Goal: Check status: Check status

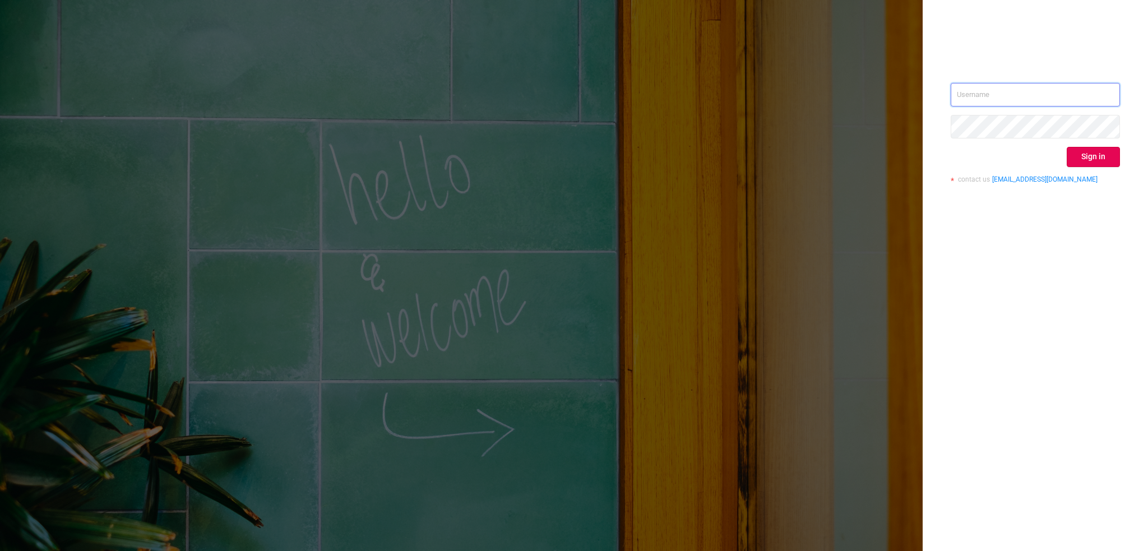
type input "[EMAIL_ADDRESS][DOMAIN_NAME]"
click at [1102, 157] on button "Sign in" at bounding box center [1093, 157] width 53 height 20
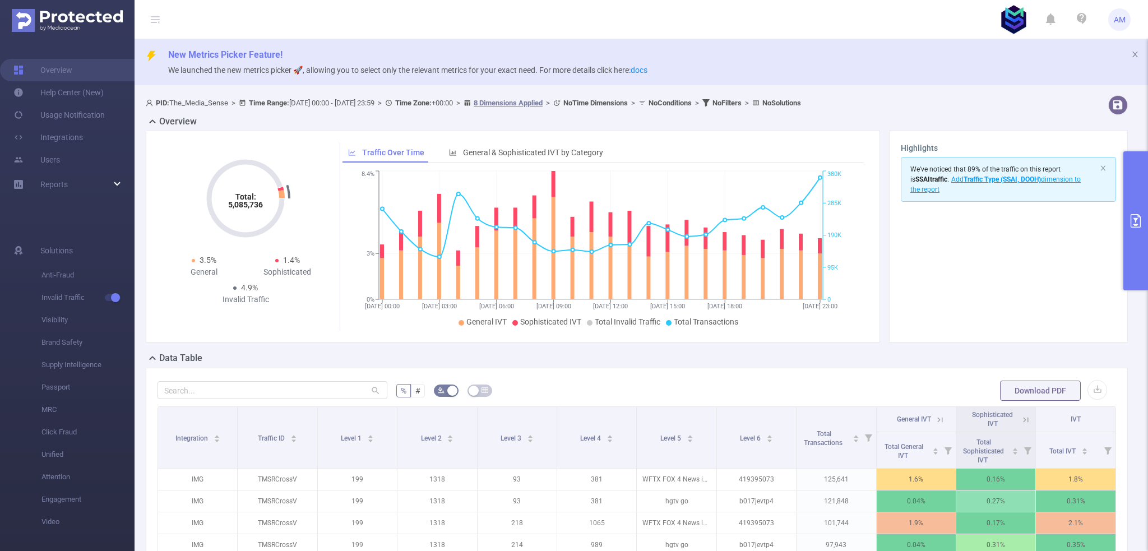
click at [90, 183] on div "Reports" at bounding box center [67, 184] width 135 height 22
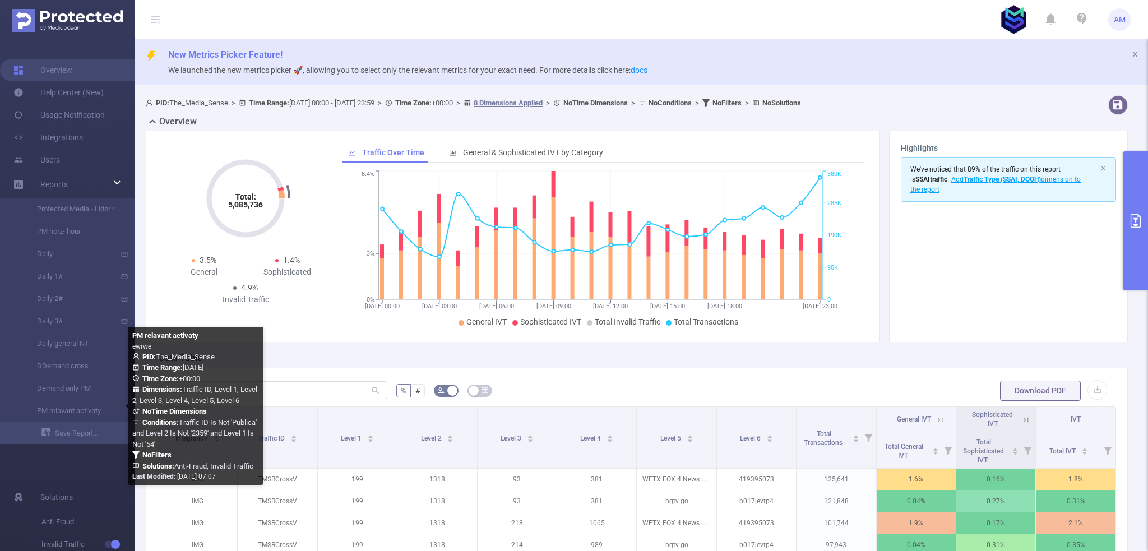
click at [81, 414] on link "PM relavant activaty" at bounding box center [71, 411] width 99 height 22
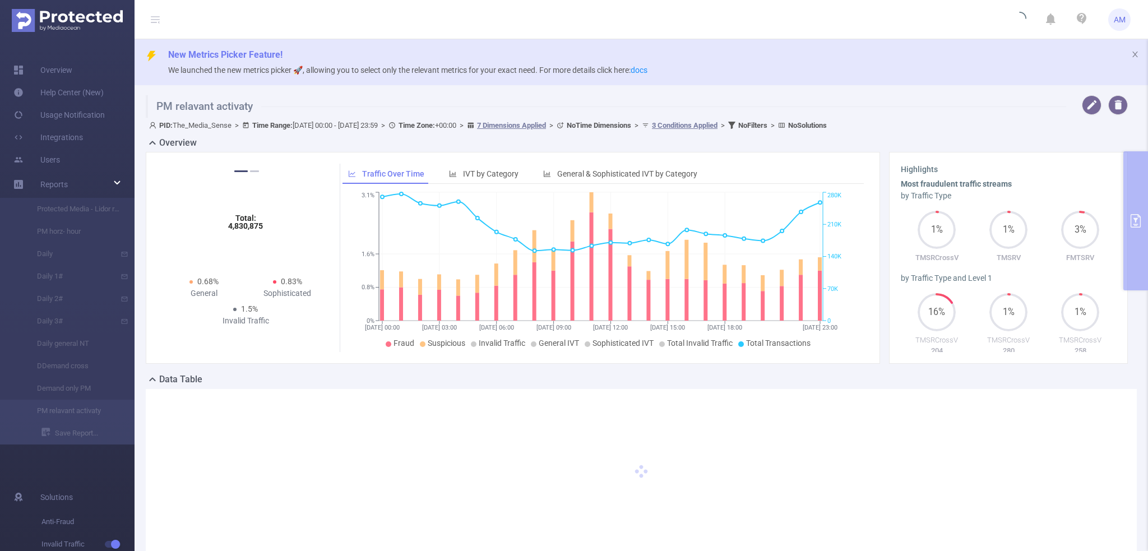
type input "[DATE] 00:00"
type input "[DATE] 23:59"
